Goal: Transaction & Acquisition: Purchase product/service

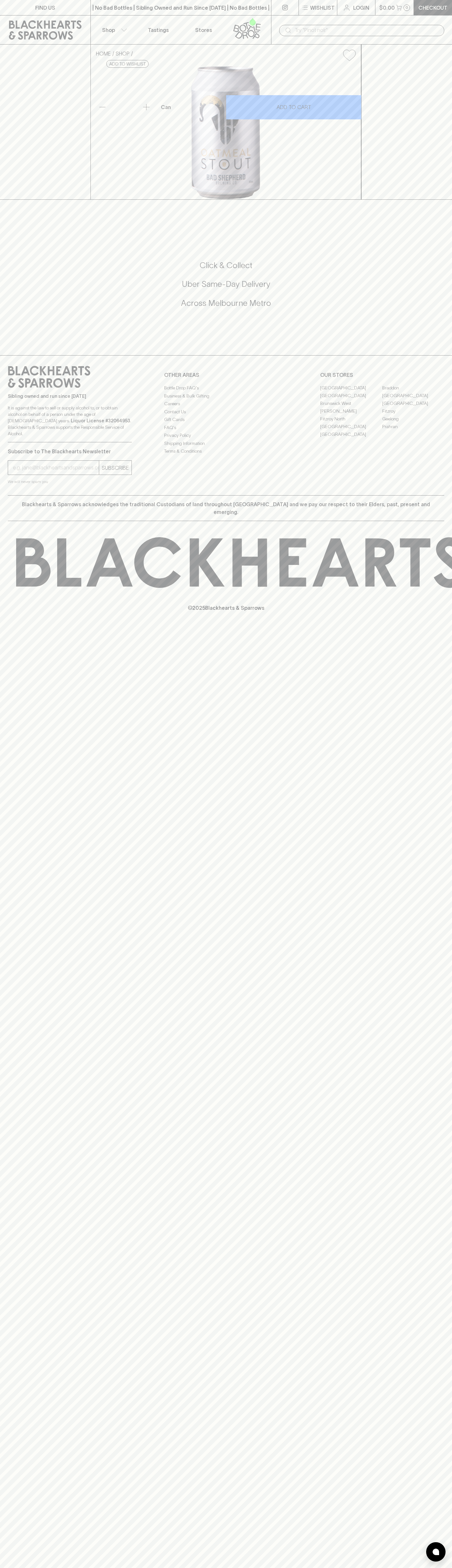
click at [326, 10] on p "Wishlist" at bounding box center [322, 7] width 24 height 8
click at [425, 1373] on div at bounding box center [226, 784] width 452 height 1568
click at [394, 1567] on html "FIND US | No Bad Bottles | Sibling Owned and Run Since 2006 | No Bad Bottles | …" at bounding box center [226, 784] width 452 height 1568
click at [21, 1356] on div at bounding box center [226, 784] width 452 height 1568
